Goal: Task Accomplishment & Management: Manage account settings

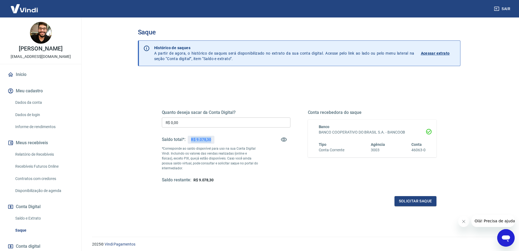
drag, startPoint x: 213, startPoint y: 140, endPoint x: 191, endPoint y: 143, distance: 23.1
click at [191, 143] on div "R$ 9.078,30" at bounding box center [201, 139] width 27 height 8
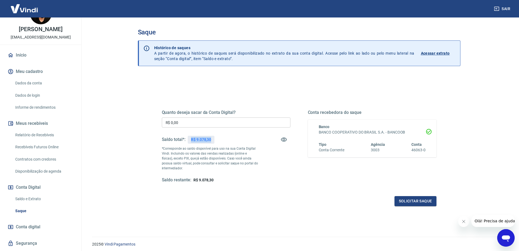
scroll to position [40, 0]
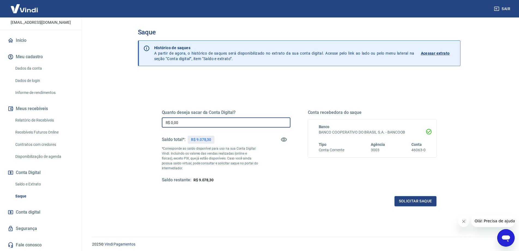
click at [195, 120] on input "R$ 0,00" at bounding box center [226, 122] width 129 height 10
type input "R$ 9.000,00"
click at [405, 202] on button "Solicitar saque" at bounding box center [416, 201] width 42 height 10
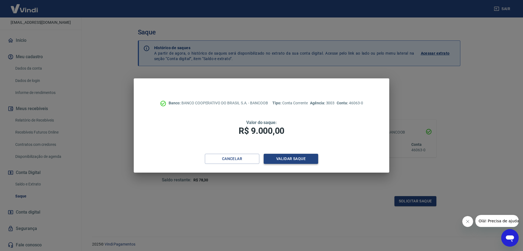
click at [290, 160] on button "Validar saque" at bounding box center [291, 158] width 55 height 10
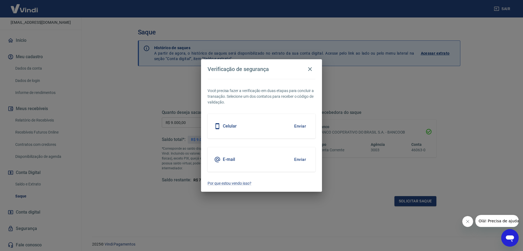
click at [303, 126] on button "Enviar" at bounding box center [300, 125] width 18 height 11
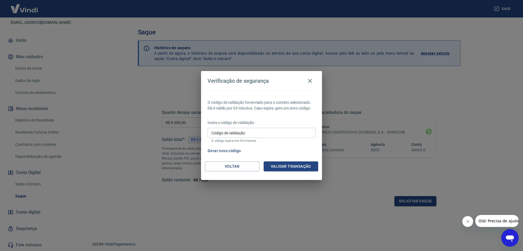
click at [294, 132] on input "Código de validação" at bounding box center [262, 133] width 108 height 10
type input "508667"
click at [297, 168] on button "Validar transação" at bounding box center [291, 166] width 55 height 10
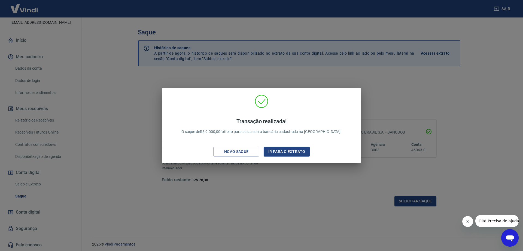
click at [254, 75] on div "Transação realizada! O saque de R$ 9.000,00 foi feito para a sua conta bancária…" at bounding box center [261, 125] width 523 height 251
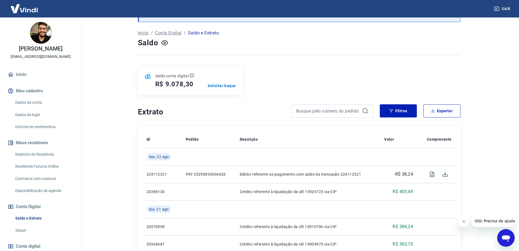
scroll to position [55, 0]
